Goal: Transaction & Acquisition: Purchase product/service

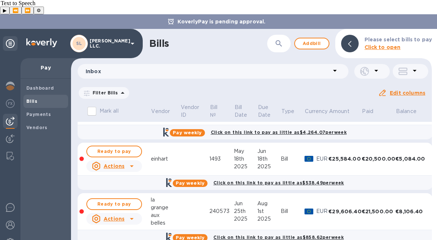
scroll to position [90, 0]
click at [171, 212] on div "aux" at bounding box center [165, 216] width 29 height 8
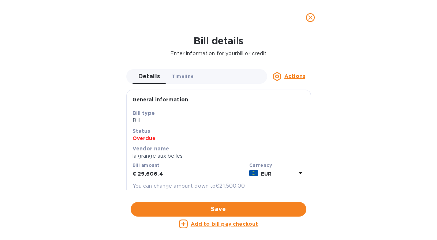
click at [182, 73] on span "Timeline 0" at bounding box center [183, 77] width 22 height 8
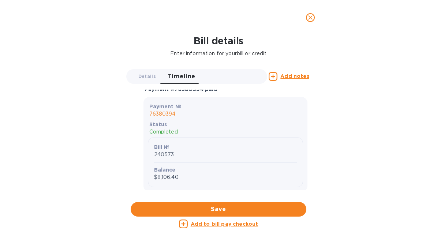
scroll to position [3384, 0]
click at [312, 22] on button "close" at bounding box center [311, 18] width 18 height 18
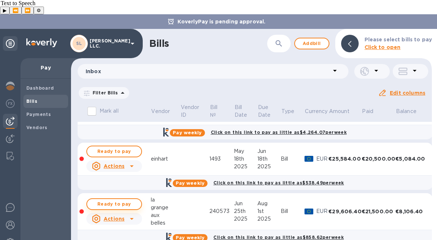
click at [119, 200] on span "Ready to pay" at bounding box center [114, 204] width 43 height 9
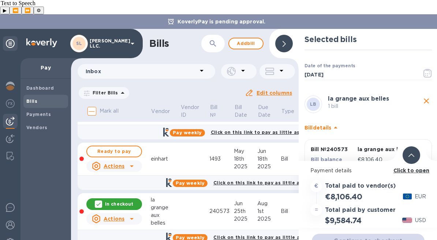
scroll to position [39, 0]
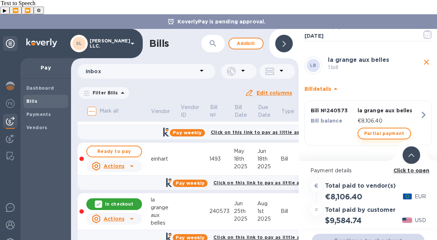
click at [375, 129] on span "Partial payment" at bounding box center [385, 133] width 40 height 9
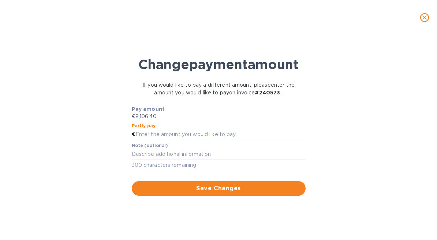
click at [240, 140] on input "text" at bounding box center [221, 134] width 170 height 11
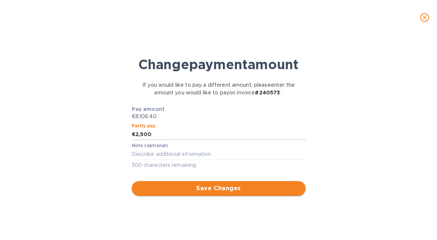
type input "2,500"
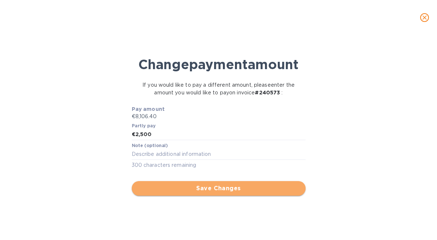
click at [241, 193] on span "Save Changes" at bounding box center [219, 188] width 162 height 9
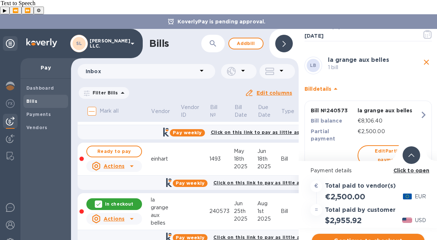
click at [373, 237] on span "Continue to checkout" at bounding box center [368, 241] width 101 height 9
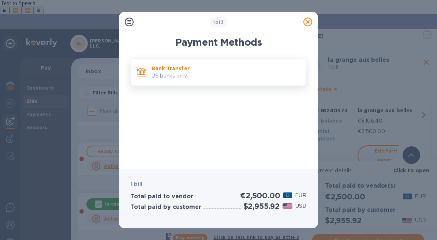
click at [213, 70] on p "Bank Transfer" at bounding box center [226, 68] width 149 height 7
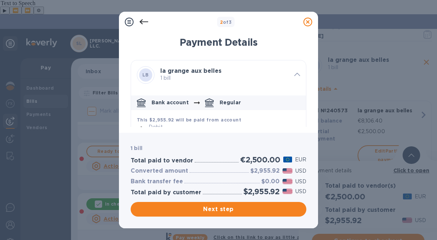
scroll to position [112, 0]
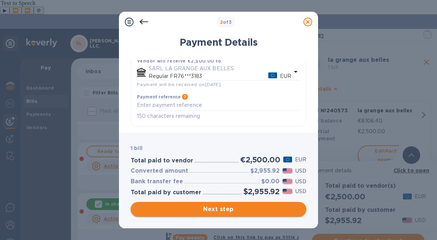
click at [229, 210] on span "Next step" at bounding box center [219, 209] width 164 height 9
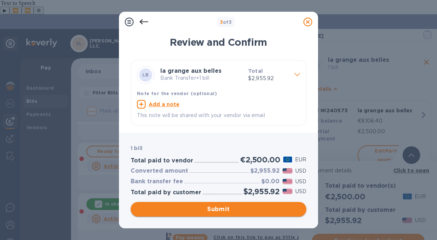
click at [248, 213] on span "Submit" at bounding box center [219, 209] width 164 height 9
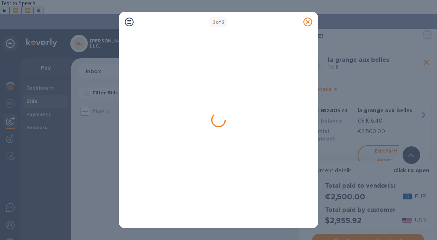
scroll to position [0, 0]
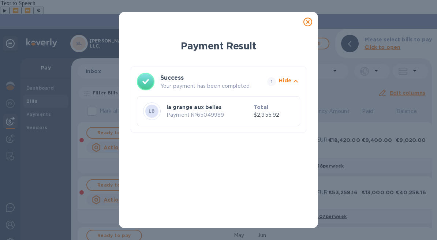
click at [308, 25] on icon at bounding box center [308, 22] width 9 height 9
